Goal: Information Seeking & Learning: Check status

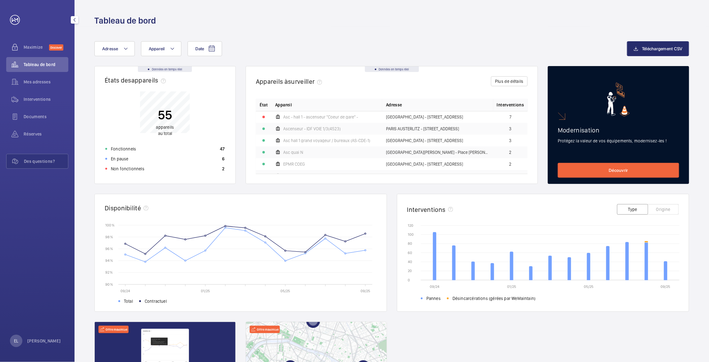
click at [36, 125] on div "Documents" at bounding box center [37, 117] width 62 height 17
click at [41, 128] on div "Réserves" at bounding box center [37, 134] width 62 height 15
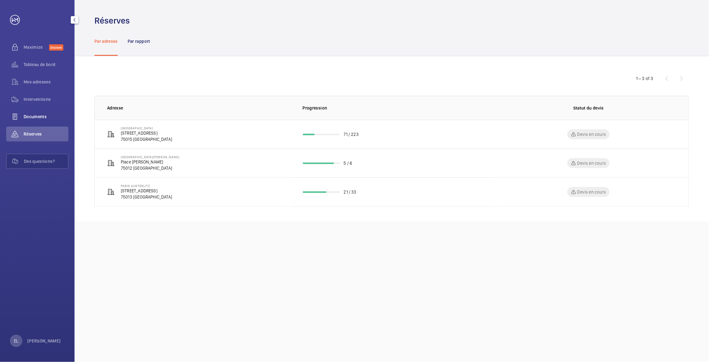
click at [34, 115] on span "Documents" at bounding box center [46, 117] width 45 height 6
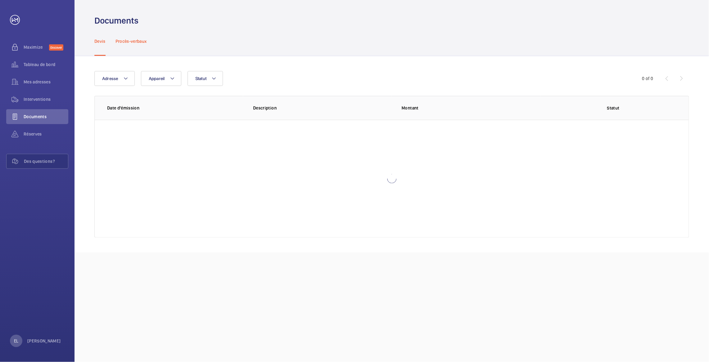
click at [143, 38] on p "Procès-verbaux" at bounding box center [131, 41] width 31 height 6
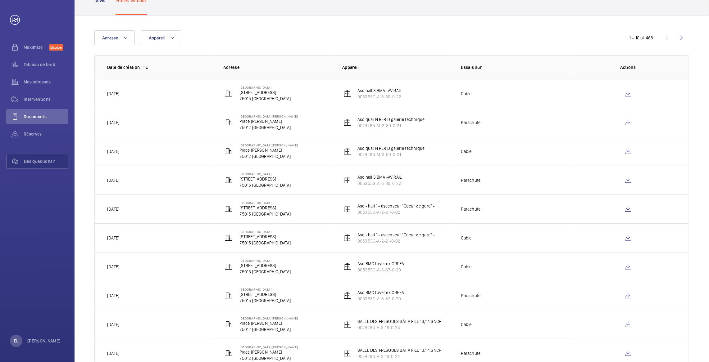
scroll to position [32, 0]
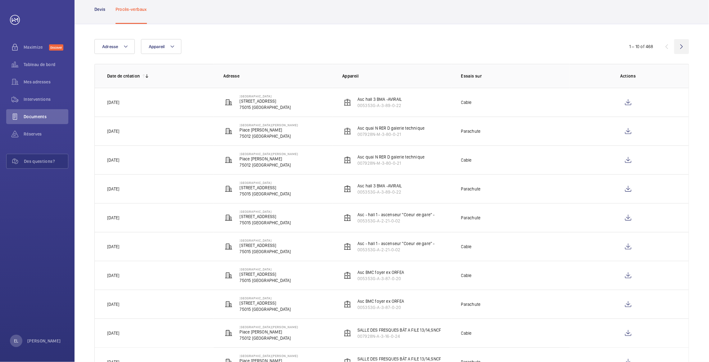
click at [679, 46] on wm-front-icon-button at bounding box center [681, 46] width 15 height 15
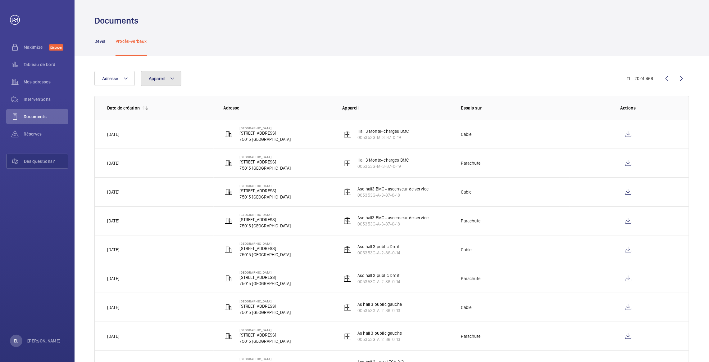
click at [159, 83] on button "Appareil" at bounding box center [161, 78] width 40 height 15
type input "A-22"
click at [184, 133] on span "HALL A ( A-22 - Ex 11444923 ex Asc Mezza), 007928N-A-2-13-0-22" at bounding box center [206, 136] width 72 height 6
click at [161, 133] on input "HALL A ( A-22 - Ex 11444923 ex Asc Mezza), 007928N-A-2-13-0-22" at bounding box center [154, 136] width 12 height 12
checkbox input "true"
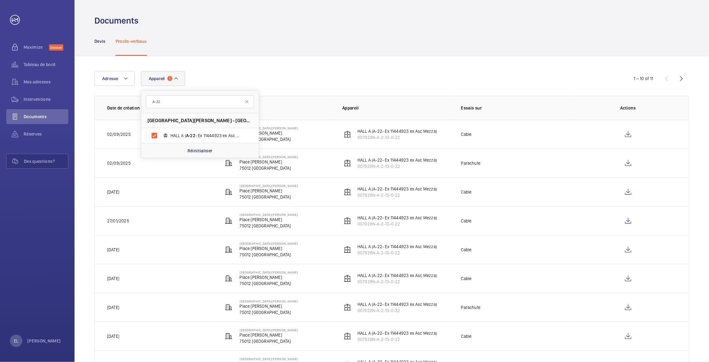
click at [341, 71] on div "Adresse Appareil 1 A-22 Paris Gare de Lyon - Place Louis Armand, 75012 PARIS HA…" at bounding box center [354, 78] width 520 height 15
drag, startPoint x: 403, startPoint y: 136, endPoint x: 357, endPoint y: 139, distance: 46.1
click at [357, 139] on wm-front-device-cell "HALL A (A-22- Ex 11444923 ex Asc Mezza) 007928N-A-2-13-0-22" at bounding box center [389, 134] width 95 height 12
copy p "007928N-A-2-13-0-22"
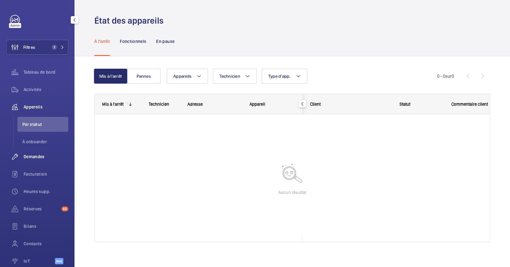
click at [25, 161] on div "Demandes" at bounding box center [37, 156] width 62 height 15
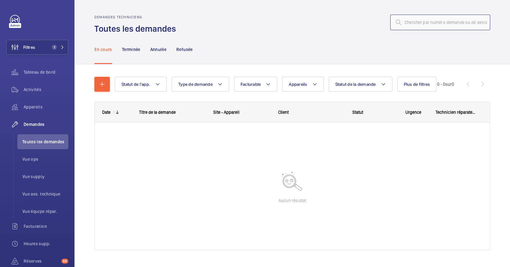
click at [438, 22] on input "text" at bounding box center [440, 23] width 100 height 16
type input "R25-10069"
click at [51, 56] on div "Filtres 1 Tableau de bord Activités Appareils Demandes Toutes les demandes Vue …" at bounding box center [37, 169] width 62 height 308
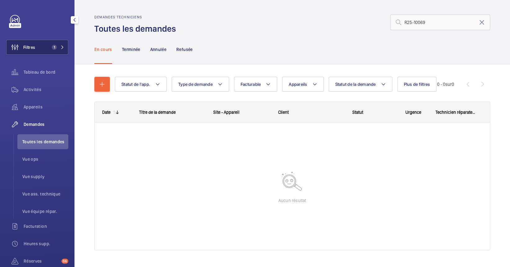
click at [55, 43] on button "Filtres 1" at bounding box center [37, 47] width 62 height 15
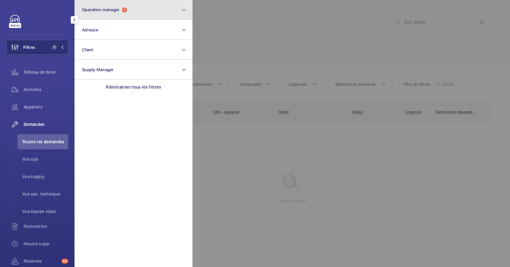
click at [92, 10] on span "Operation manager" at bounding box center [101, 9] width 38 height 5
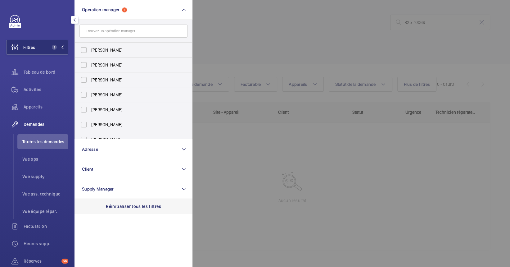
click at [141, 207] on p "Réinitialiser tous les filtres" at bounding box center [133, 206] width 55 height 6
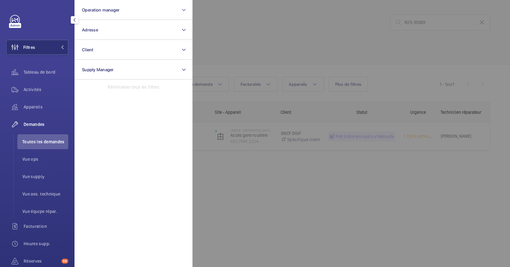
click at [351, 191] on div at bounding box center [448, 133] width 510 height 267
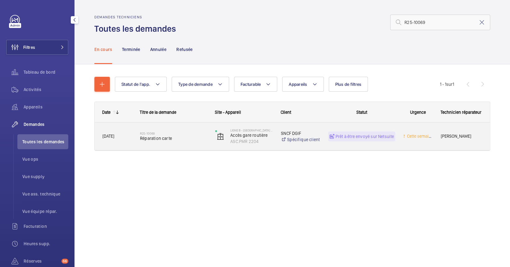
click at [196, 139] on span "Réparation carte" at bounding box center [173, 138] width 67 height 6
